Goal: Information Seeking & Learning: Check status

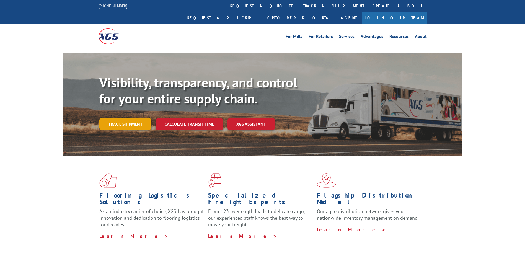
click at [124, 118] on link "Track shipment" at bounding box center [125, 124] width 52 height 12
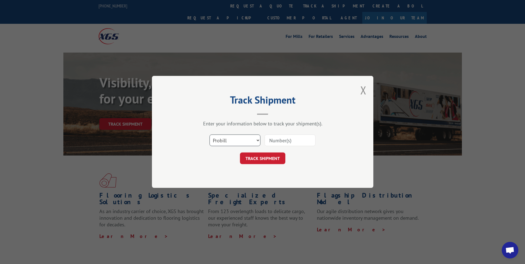
click at [238, 140] on select "Select category... Probill BOL PO" at bounding box center [234, 141] width 51 height 12
select select "bol"
click at [209, 135] on select "Select category... Probill BOL PO" at bounding box center [234, 141] width 51 height 12
click at [277, 138] on input at bounding box center [290, 141] width 51 height 12
paste input "3372709"
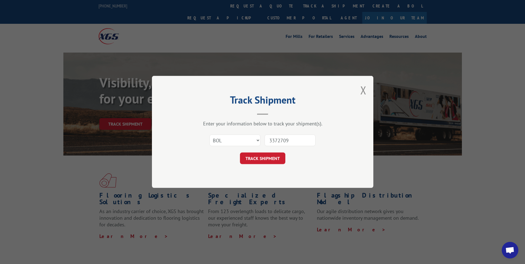
type input "3372709"
click at [291, 186] on div "Track Shipment Enter your information below to track your shipment(s). Select c…" at bounding box center [262, 132] width 221 height 112
drag, startPoint x: 294, startPoint y: 138, endPoint x: 226, endPoint y: 131, distance: 68.4
click at [227, 133] on div "Select category... Probill BOL PO 3372709" at bounding box center [263, 140] width 166 height 18
paste input "3372709"
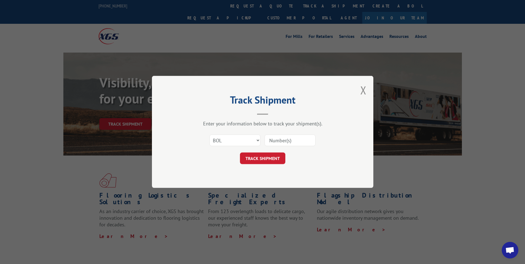
type input "3372709"
click at [255, 163] on button "TRACK SHIPMENT" at bounding box center [262, 159] width 45 height 12
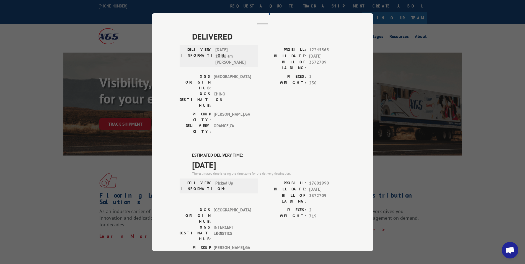
scroll to position [55, 0]
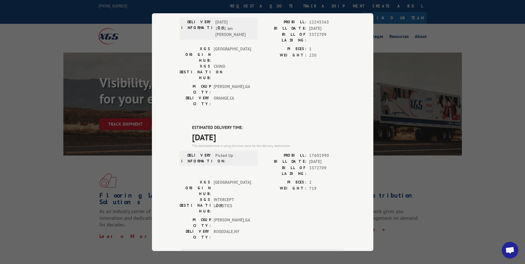
drag, startPoint x: 480, startPoint y: 64, endPoint x: 403, endPoint y: 4, distance: 97.4
click at [480, 64] on div "Track Shipment DELIVERED DELIVERY INFORMATION: [DATE] 10:21 am [PERSON_NAME] PR…" at bounding box center [262, 132] width 525 height 264
